Goal: Information Seeking & Learning: Find contact information

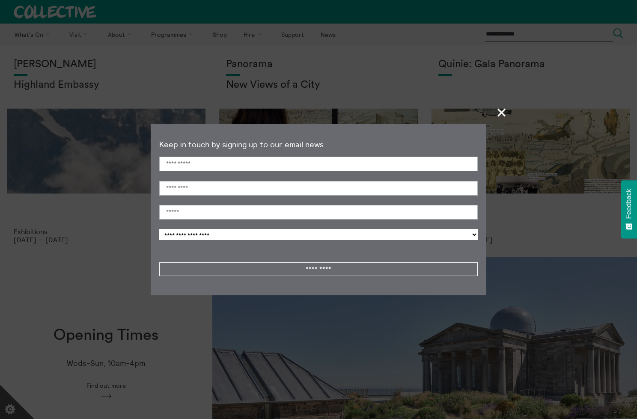
click at [503, 115] on span "+" at bounding box center [501, 112] width 25 height 25
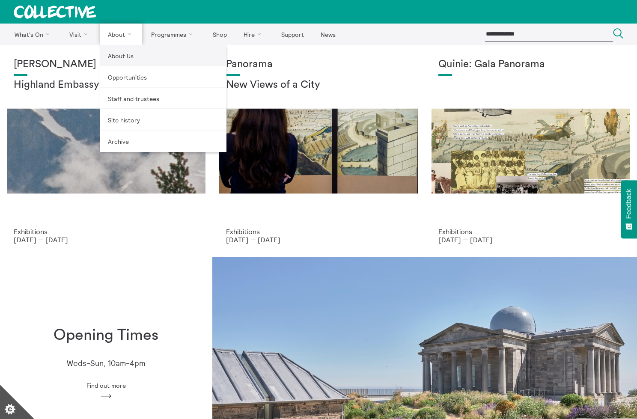
click at [122, 60] on link "About Us" at bounding box center [163, 55] width 126 height 21
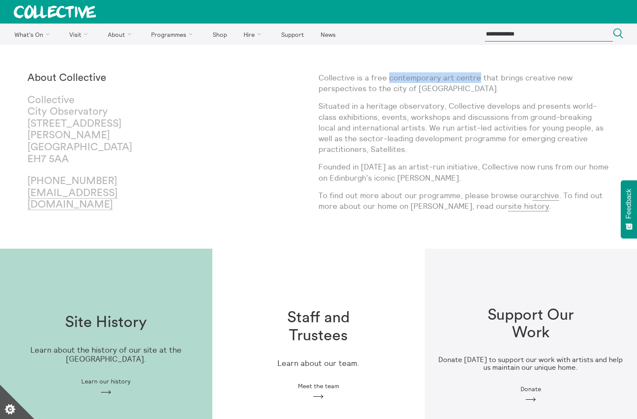
drag, startPoint x: 387, startPoint y: 77, endPoint x: 477, endPoint y: 77, distance: 90.3
click at [477, 77] on p "Collective is a free contemporary art centre that brings creative new perspecti…" at bounding box center [463, 82] width 291 height 21
copy p "contemporary art centre"
click at [476, 109] on p "Situated in a heritage observatory, Collective develops and presents world-clas…" at bounding box center [463, 128] width 291 height 54
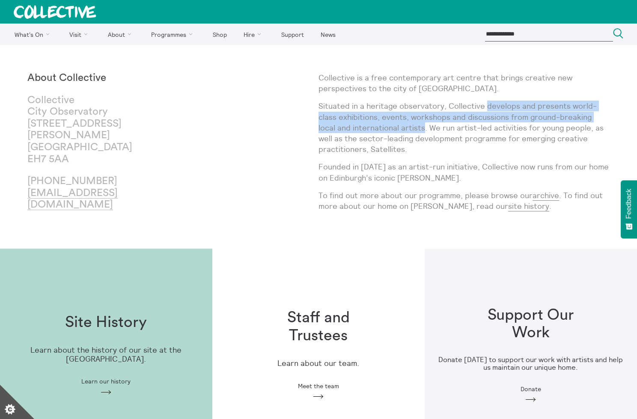
drag, startPoint x: 485, startPoint y: 105, endPoint x: 390, endPoint y: 128, distance: 97.3
click at [390, 128] on p "Situated in a heritage observatory, Collective develops and presents world-clas…" at bounding box center [463, 128] width 291 height 54
copy p "develops and presents world-class exhibitions, events, workshops and discussion…"
click at [310, 326] on h1 "Staff and Trustees" at bounding box center [319, 327] width 110 height 36
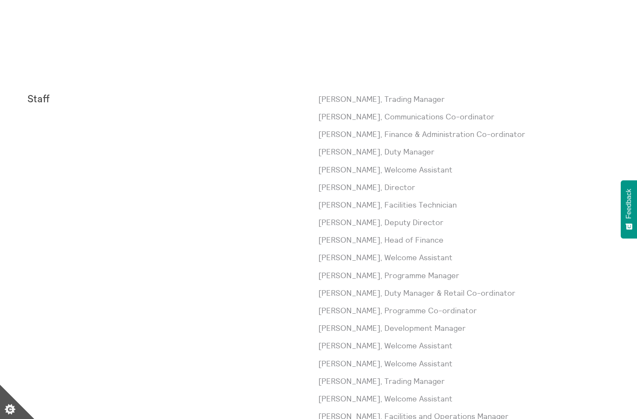
scroll to position [255, 0]
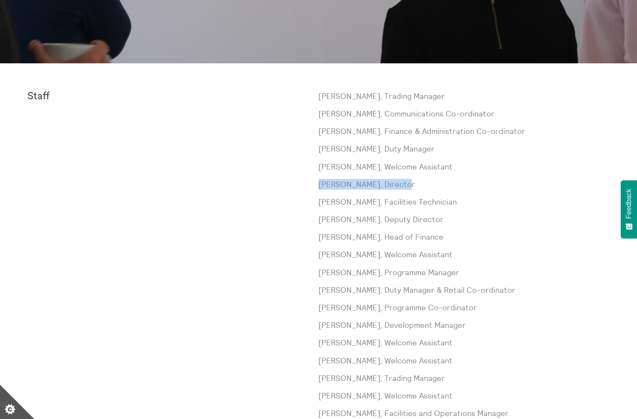
drag, startPoint x: 405, startPoint y: 183, endPoint x: 320, endPoint y: 185, distance: 85.2
click at [320, 185] on p "Sorcha Carey, Director" at bounding box center [463, 184] width 291 height 11
copy p "Sorcha Carey, Director"
click at [539, 241] on p "Rob Conner, Head of Finance" at bounding box center [463, 237] width 291 height 11
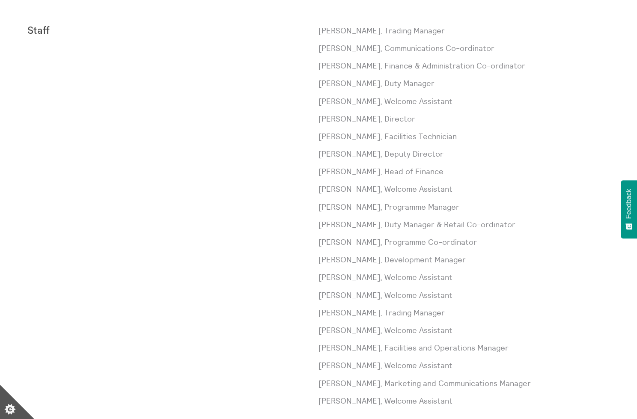
scroll to position [312, 0]
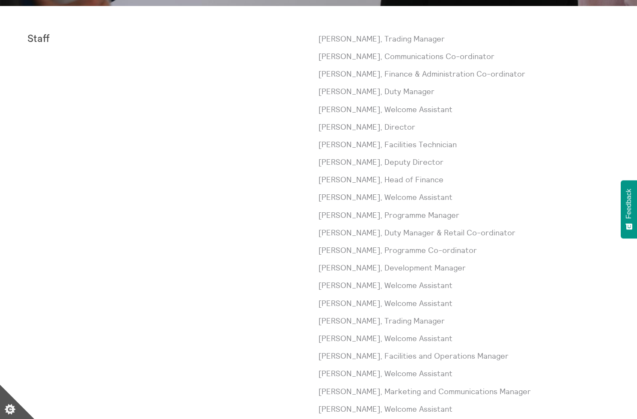
click at [411, 160] on p "Jane Connarty, Deputy Director" at bounding box center [463, 162] width 291 height 11
drag, startPoint x: 432, startPoint y: 160, endPoint x: 319, endPoint y: 161, distance: 112.6
click at [319, 161] on p "Jane Connarty, Deputy Director" at bounding box center [463, 162] width 291 height 11
copy p "Jane Connarty, Deputy Director"
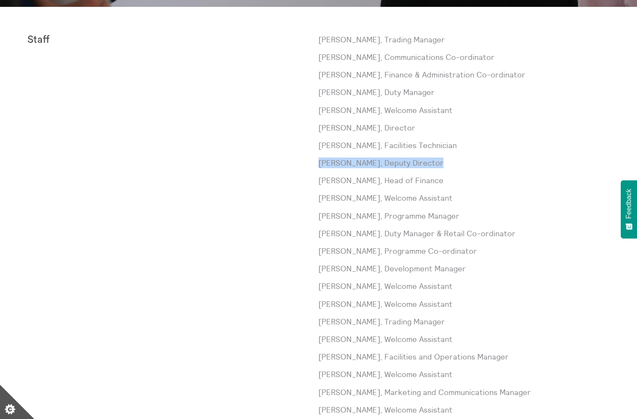
scroll to position [309, 0]
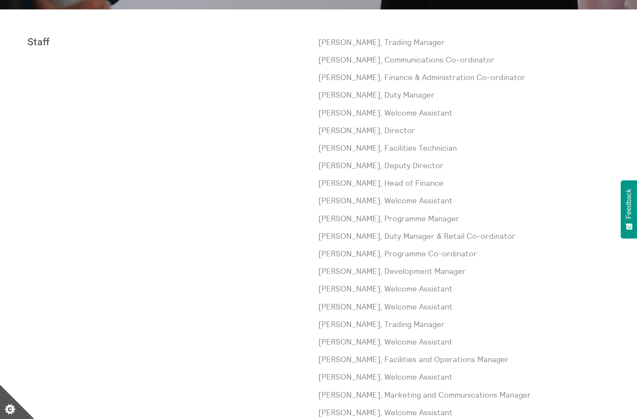
click at [506, 190] on div "Paul Andrews, Trading Manager Laura Baliman, Communications Co-ordinator Sarah …" at bounding box center [463, 236] width 291 height 399
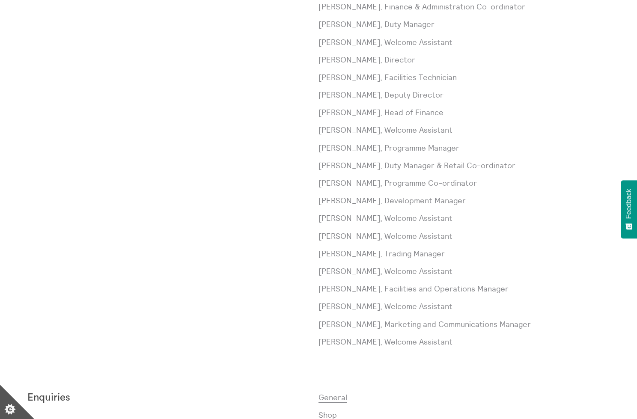
scroll to position [385, 0]
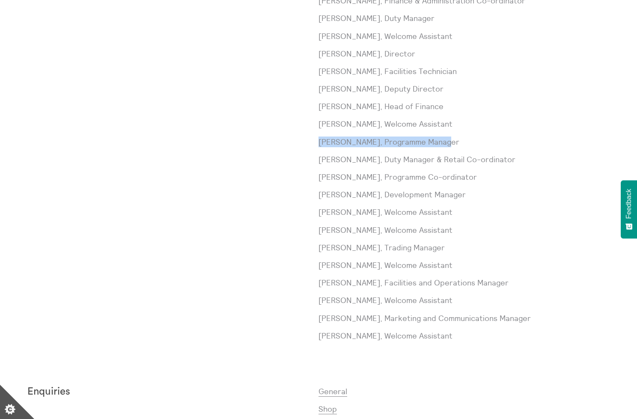
drag, startPoint x: 437, startPoint y: 140, endPoint x: 319, endPoint y: 140, distance: 118.1
click at [319, 141] on p "Claire Craig, Programme Manager" at bounding box center [463, 142] width 291 height 11
copy p "Claire Craig, Programme Manage"
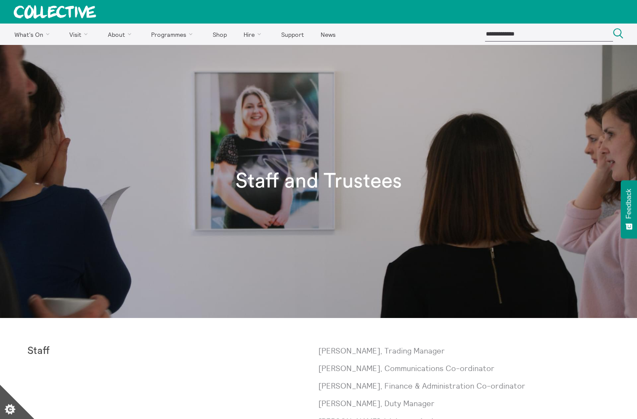
scroll to position [0, 0]
